Goal: Information Seeking & Learning: Check status

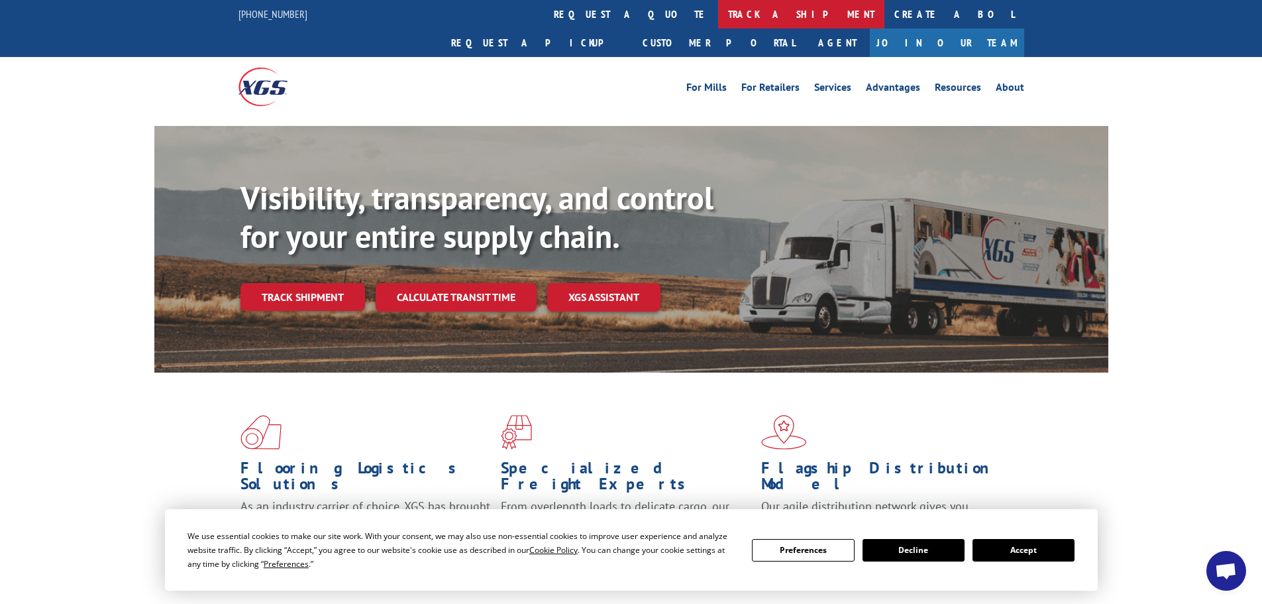
click at [718, 11] on link "track a shipment" at bounding box center [801, 14] width 166 height 28
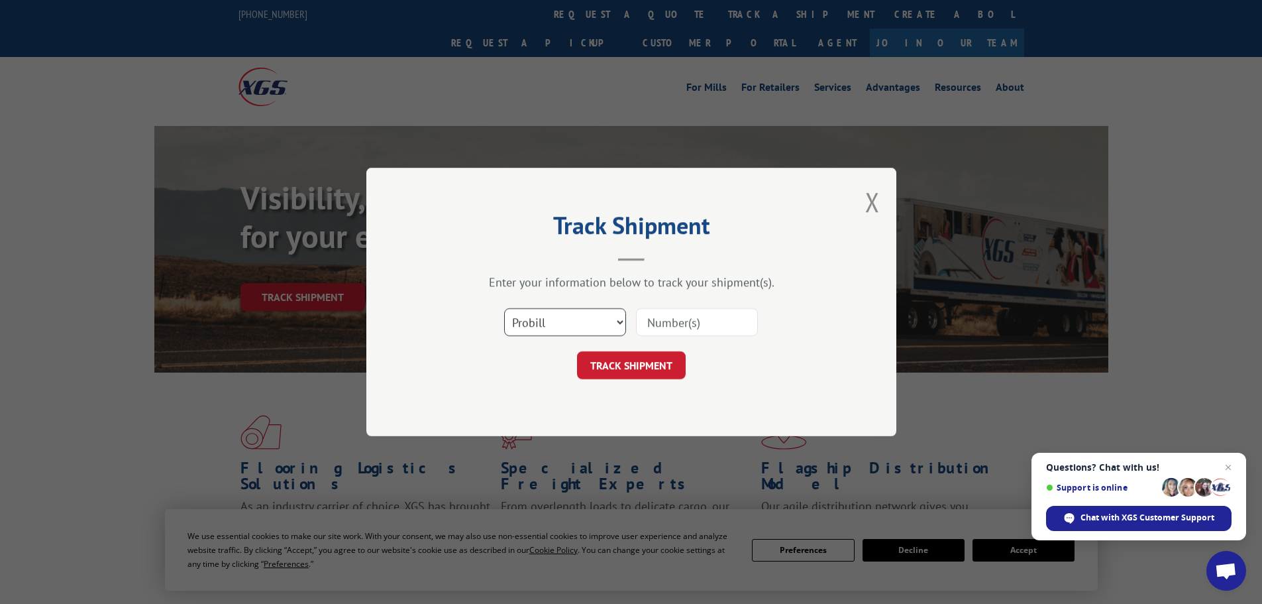
click at [568, 317] on select "Select category... Probill BOL PO" at bounding box center [565, 322] width 122 height 28
select select "bol"
click at [504, 308] on select "Select category... Probill BOL PO" at bounding box center [565, 322] width 122 height 28
click at [657, 334] on input at bounding box center [697, 322] width 122 height 28
paste input "03015134006313550"
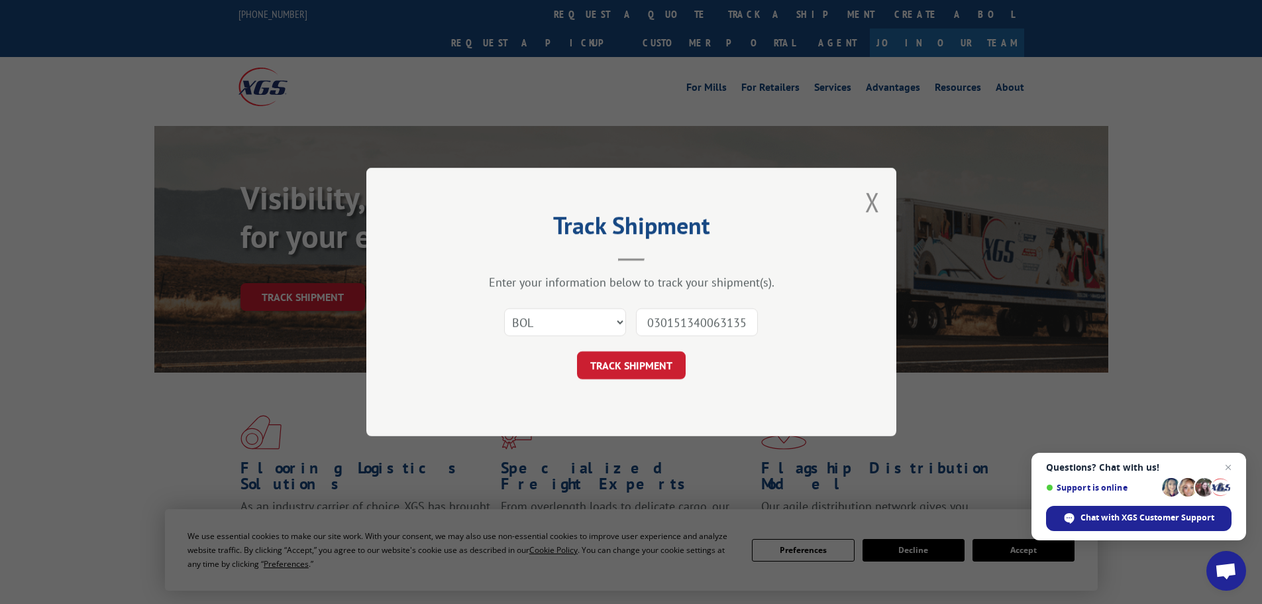
scroll to position [0, 11]
type input "03015134006313550"
click at [651, 350] on form "Select category... Probill BOL PO 03015134006313550 TRACK SHIPMENT" at bounding box center [632, 339] width 398 height 79
click at [643, 358] on button "TRACK SHIPMENT" at bounding box center [631, 365] width 109 height 28
